Goal: Task Accomplishment & Management: Use online tool/utility

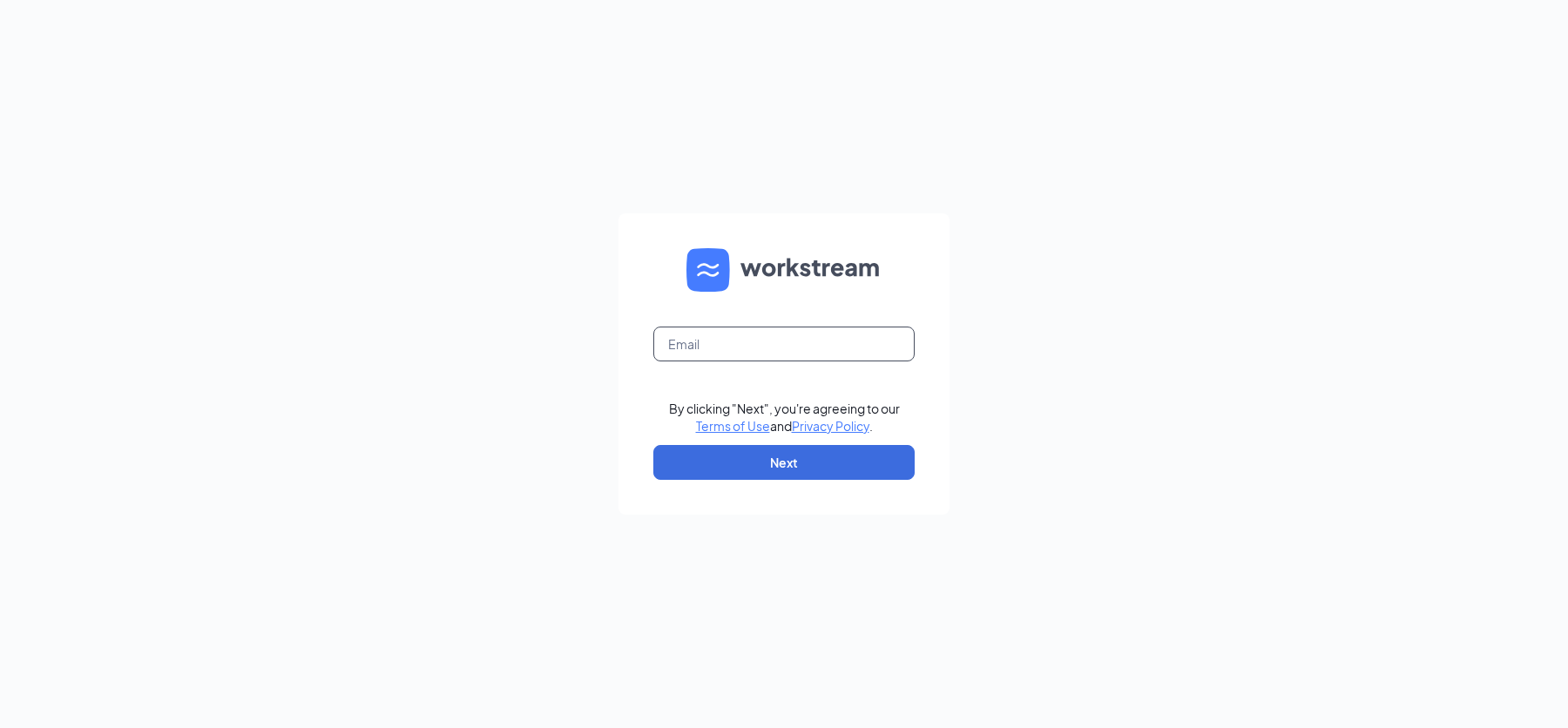
click at [684, 346] on input "text" at bounding box center [784, 343] width 261 height 35
type input "[EMAIL_ADDRESS][DOMAIN_NAME]"
click at [795, 466] on button "Next" at bounding box center [784, 462] width 261 height 35
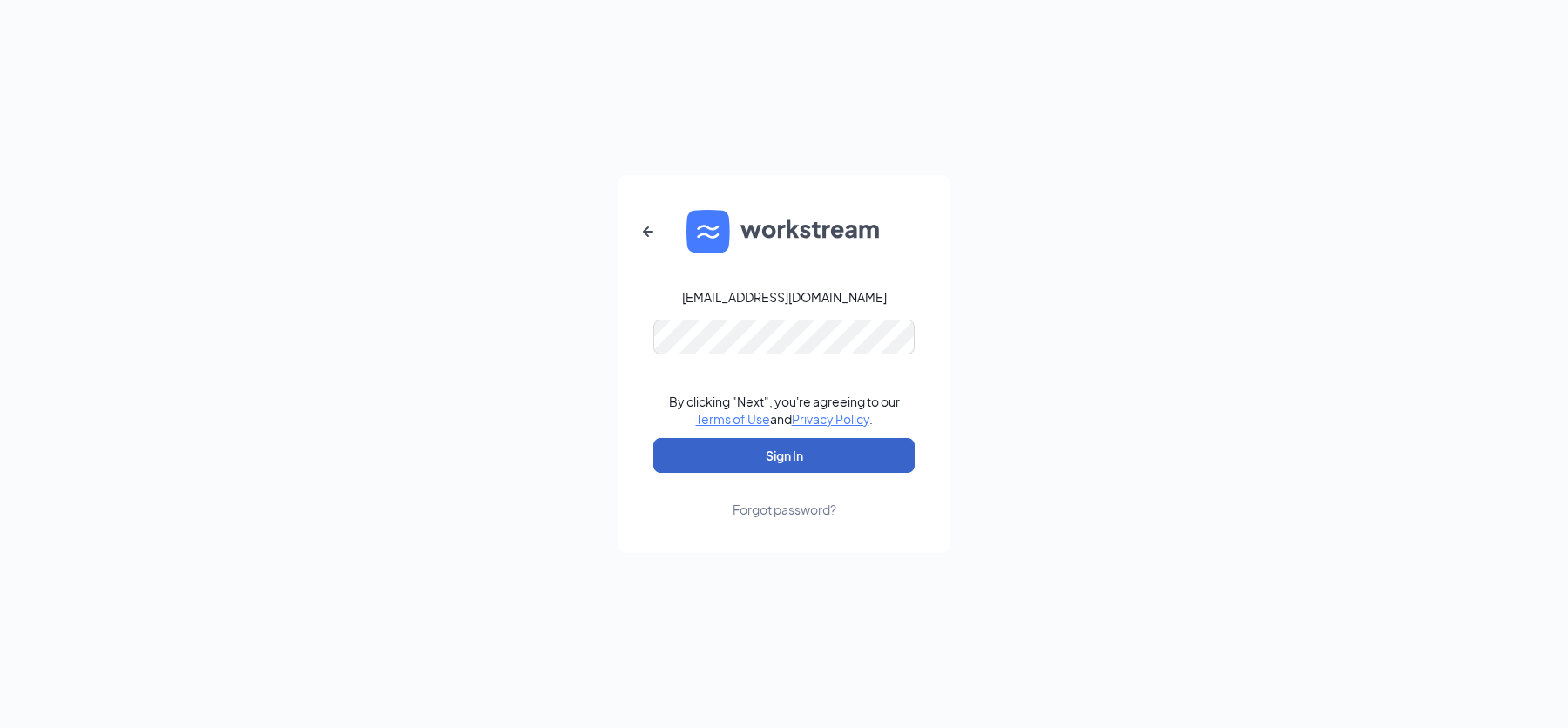
click at [749, 459] on button "Sign In" at bounding box center [784, 455] width 261 height 35
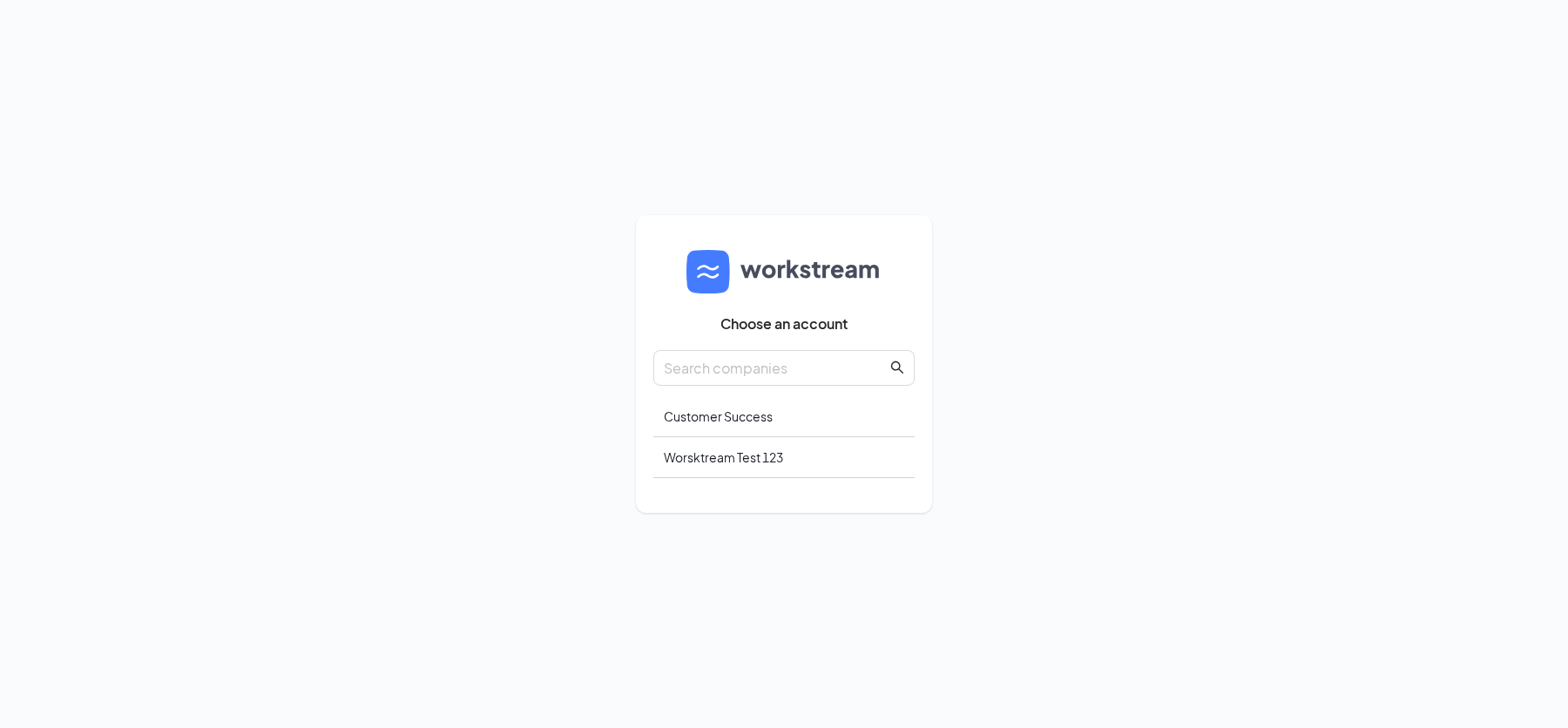
click at [749, 459] on div "Worsktream Test 123" at bounding box center [784, 457] width 261 height 40
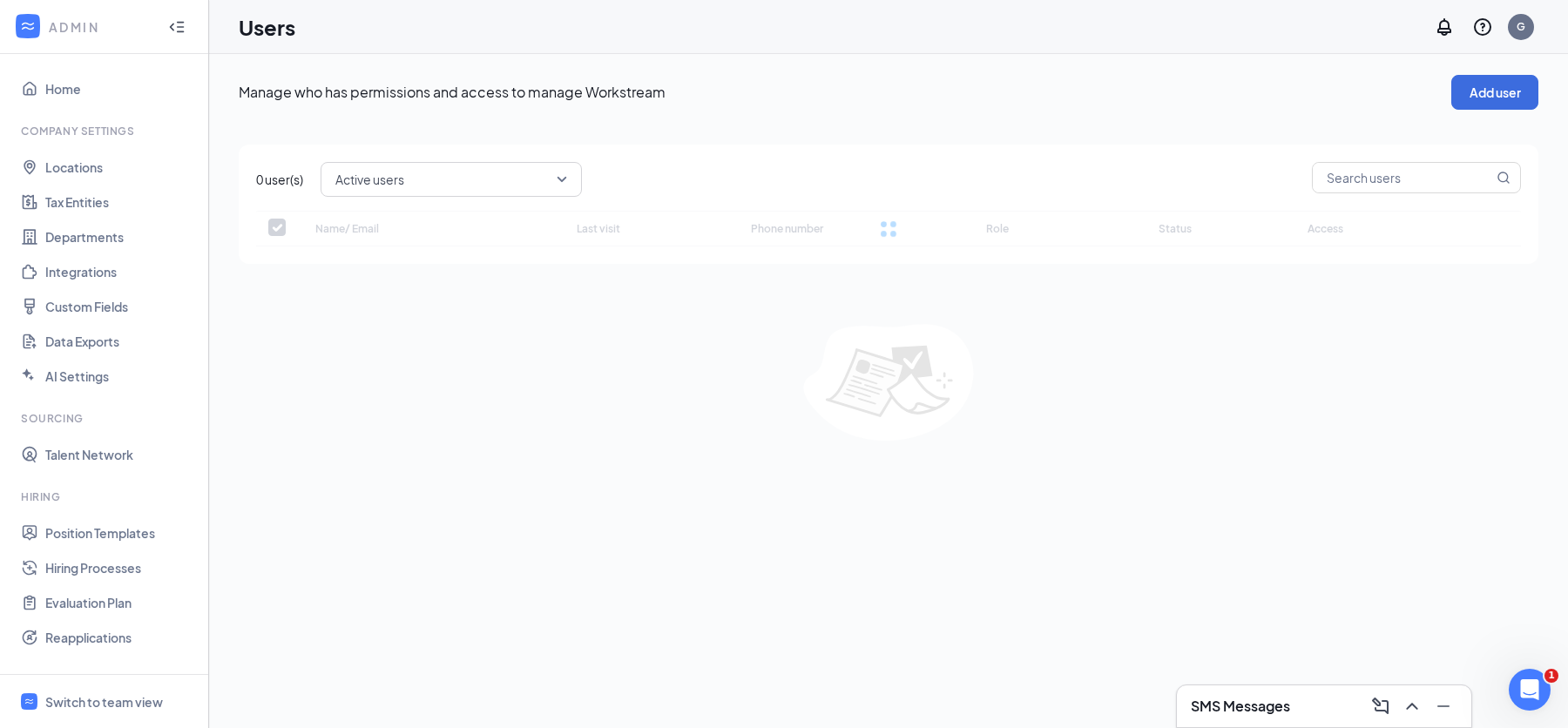
checkbox input "false"
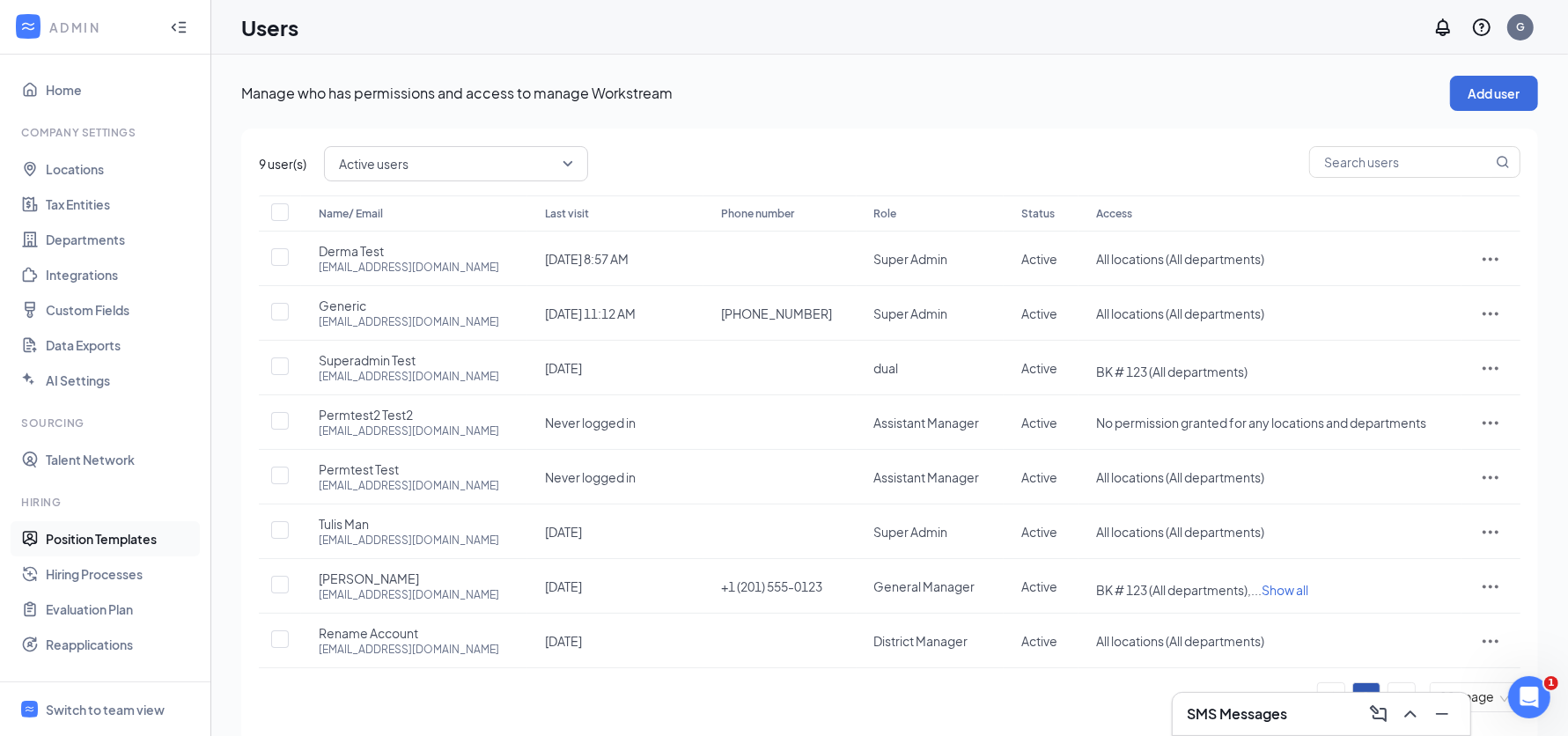
click at [120, 540] on link "Position Templates" at bounding box center [121, 539] width 151 height 35
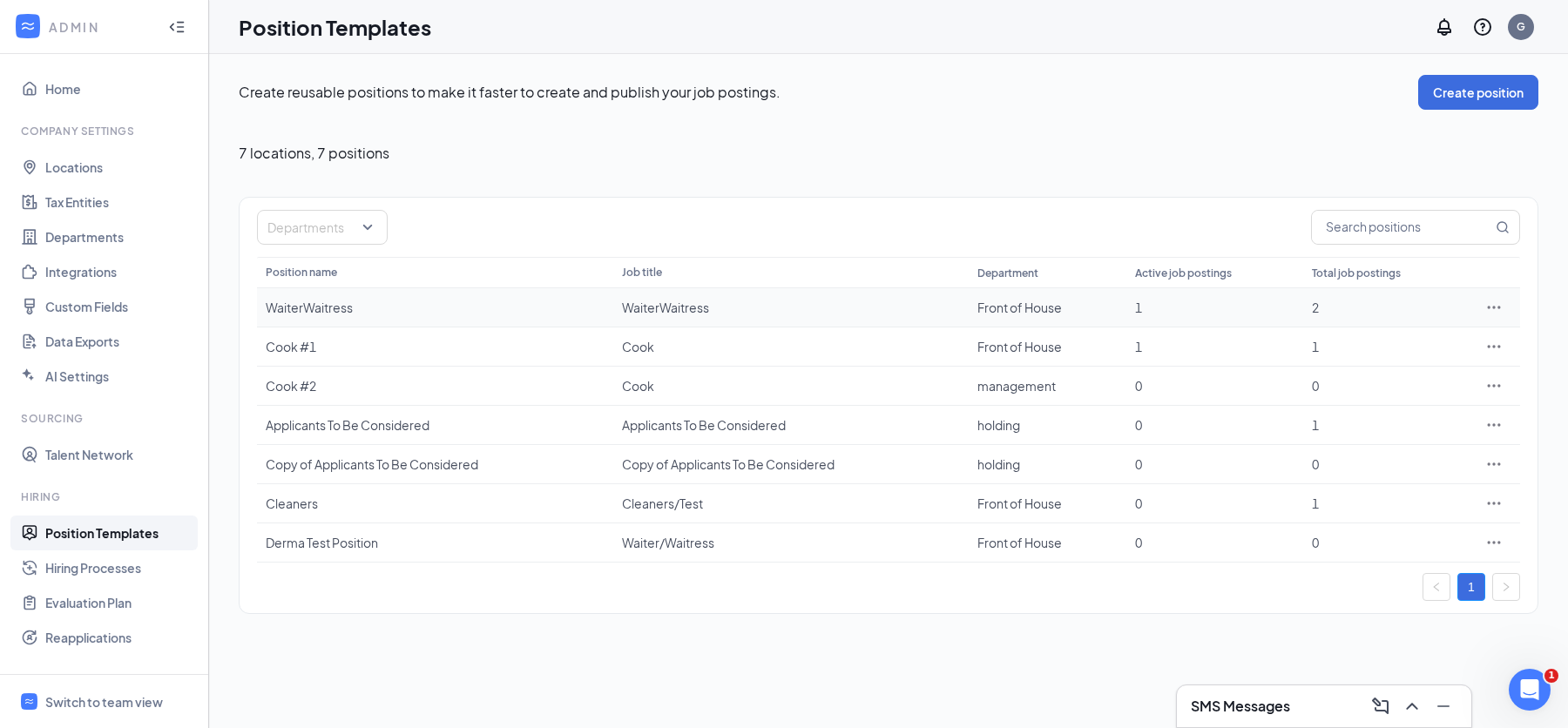
click at [1504, 304] on div at bounding box center [1493, 308] width 35 height 18
click at [1495, 304] on icon "Ellipses" at bounding box center [1494, 308] width 18 height 18
click at [1191, 140] on div "Create reusable positions to make it faster to create and publish your job post…" at bounding box center [888, 344] width 1300 height 539
